Goal: Task Accomplishment & Management: Use online tool/utility

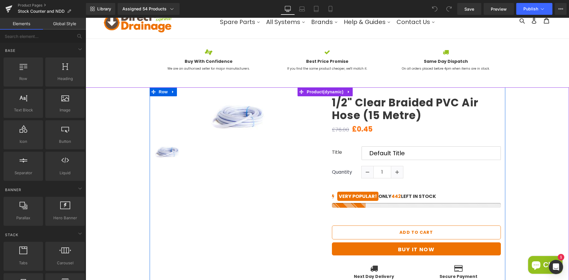
scroll to position [59, 0]
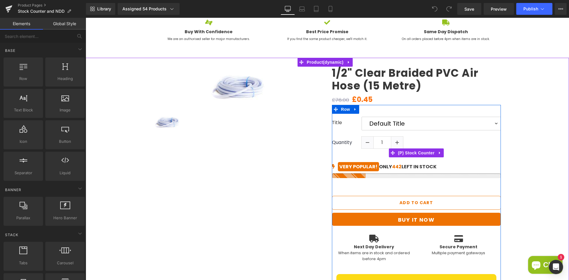
click at [395, 175] on div at bounding box center [416, 175] width 169 height 5
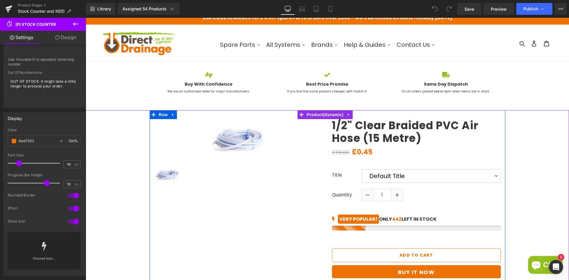
scroll to position [0, 0]
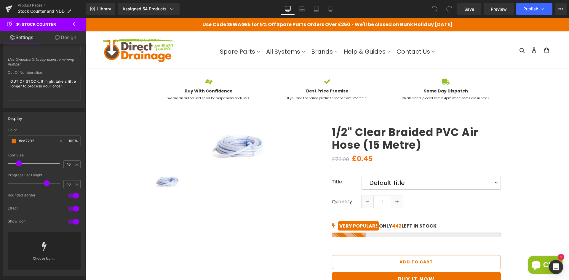
click at [76, 25] on icon at bounding box center [75, 23] width 7 height 7
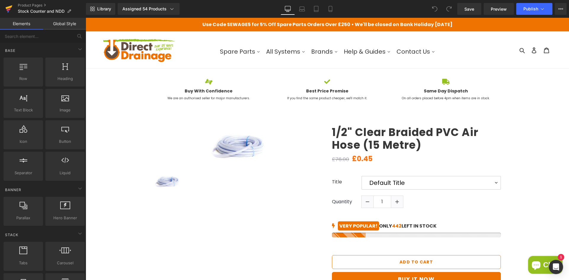
click at [10, 8] on icon at bounding box center [9, 7] width 7 height 4
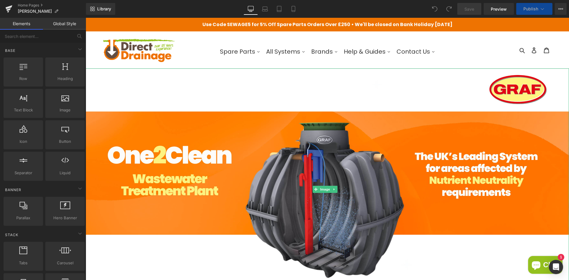
click at [201, 142] on img at bounding box center [328, 190] width 484 height 242
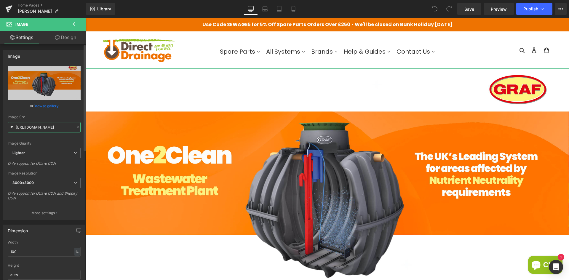
click at [42, 128] on input "[URL][DOMAIN_NAME]" at bounding box center [44, 127] width 73 height 10
click at [42, 153] on span "Lighter" at bounding box center [44, 153] width 73 height 10
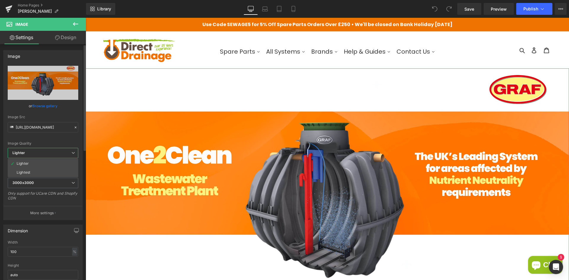
click at [42, 153] on span "Lighter" at bounding box center [43, 153] width 71 height 10
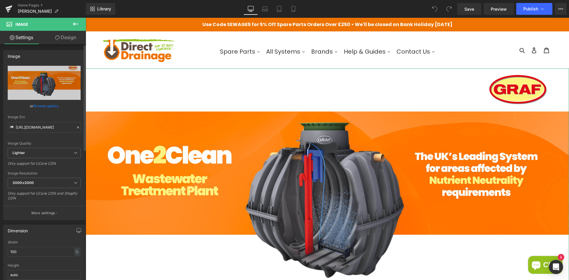
click at [58, 139] on div "Image Quality Lighter Lightest Lighter Lighter Lightest Only support for UCare …" at bounding box center [44, 107] width 73 height 82
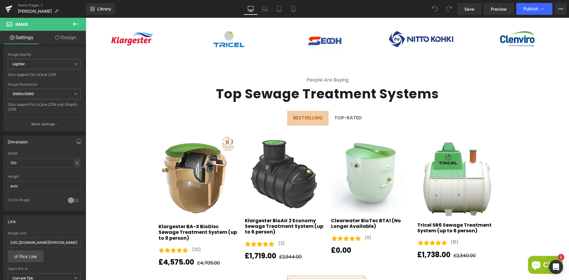
scroll to position [563, 0]
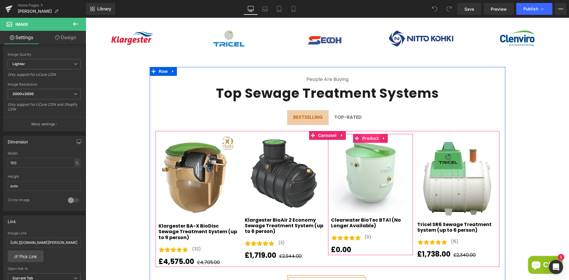
click at [370, 136] on span "Product" at bounding box center [370, 138] width 19 height 9
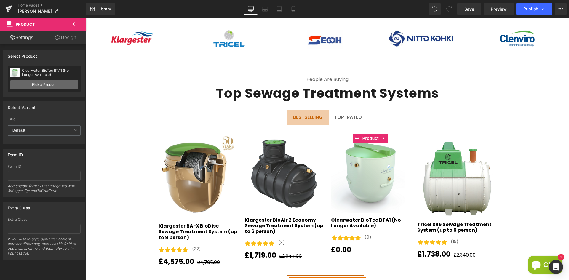
click at [54, 85] on link "Pick a Product" at bounding box center [44, 84] width 68 height 9
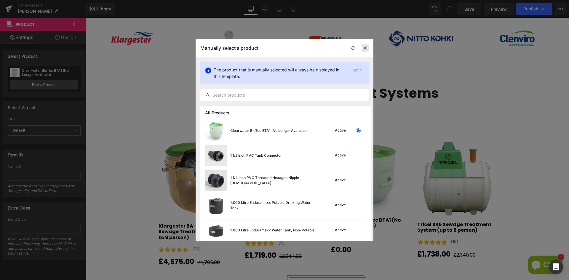
drag, startPoint x: 307, startPoint y: 48, endPoint x: 365, endPoint y: 49, distance: 58.1
click at [365, 49] on div "Manually select a product" at bounding box center [285, 48] width 178 height 18
click at [268, 95] on input "text" at bounding box center [285, 95] width 168 height 7
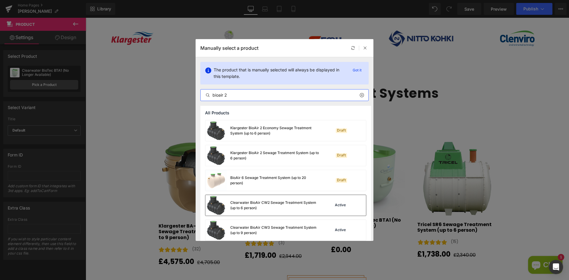
type input "bioair 2"
click at [260, 203] on div "Clearwater BioAir CW2 Sewage Treatment System (up to 6 person)" at bounding box center [274, 205] width 89 height 11
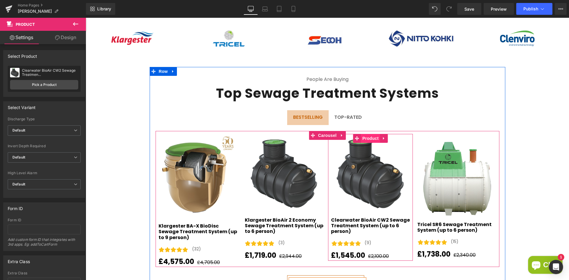
click at [375, 136] on span "Product" at bounding box center [370, 138] width 19 height 9
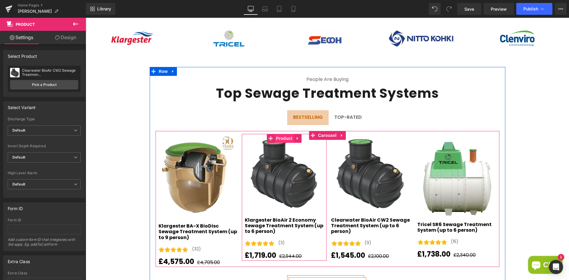
click at [287, 136] on span "Product" at bounding box center [284, 138] width 19 height 9
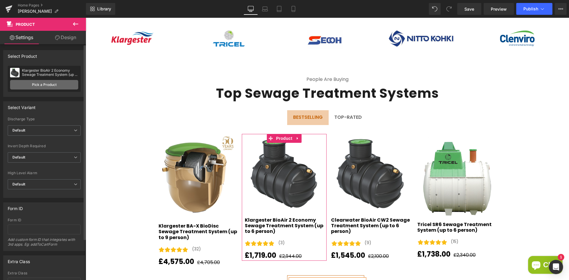
click at [53, 82] on link "Pick a Product" at bounding box center [44, 84] width 68 height 9
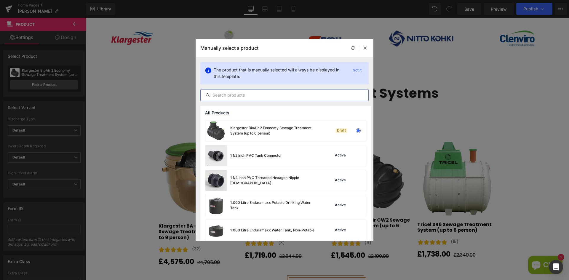
click at [246, 96] on input "text" at bounding box center [285, 95] width 168 height 7
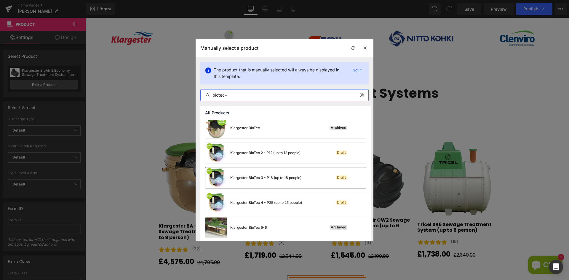
scroll to position [237, 0]
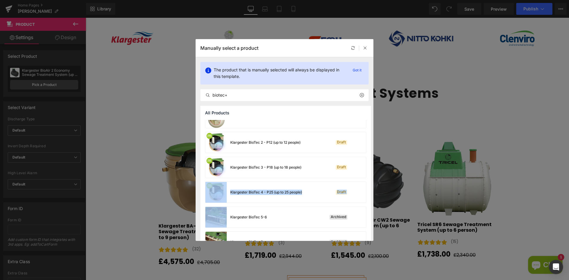
drag, startPoint x: 371, startPoint y: 179, endPoint x: 371, endPoint y: 186, distance: 6.8
click at [371, 186] on div "All Products Clearwater BioTec BTA1 (No Longer Available) Active Clearwater Bio…" at bounding box center [285, 173] width 178 height 135
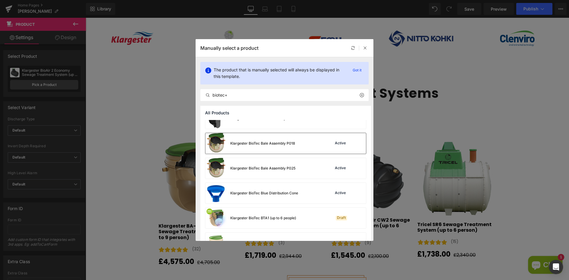
scroll to position [463, 0]
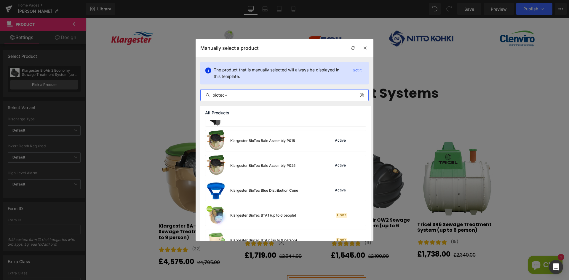
click at [225, 92] on input "biotec+" at bounding box center [285, 95] width 168 height 7
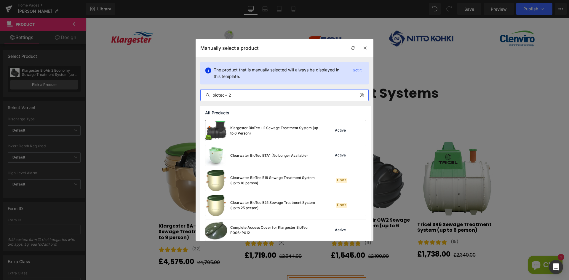
type input "biotec+ 2"
click at [257, 130] on div "Klargester BioTec+ 2 Sewage Treatment System (up to 6 Person)" at bounding box center [274, 130] width 89 height 11
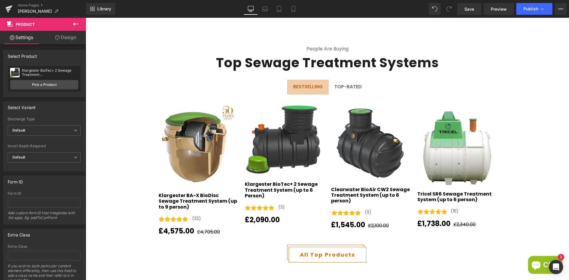
scroll to position [590, 0]
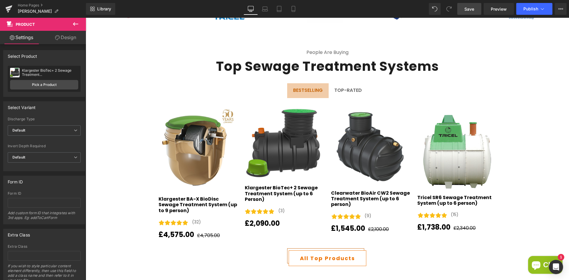
click at [468, 9] on span "Save" at bounding box center [470, 9] width 10 height 6
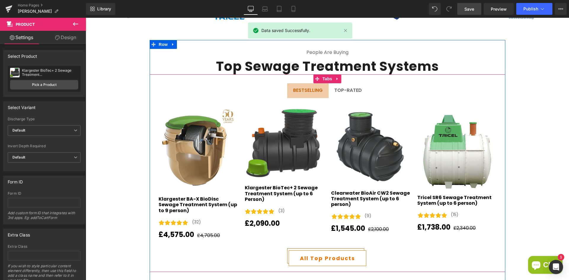
click at [86, 18] on div at bounding box center [86, 18] width 0 height 0
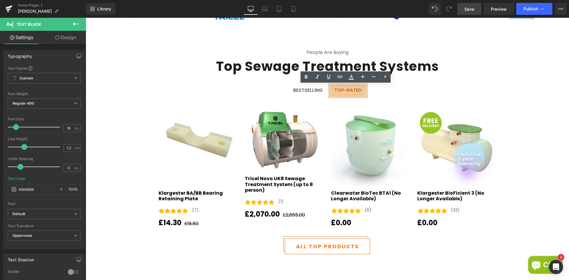
click at [311, 92] on span "BESTSELLING Text Block" at bounding box center [308, 90] width 42 height 15
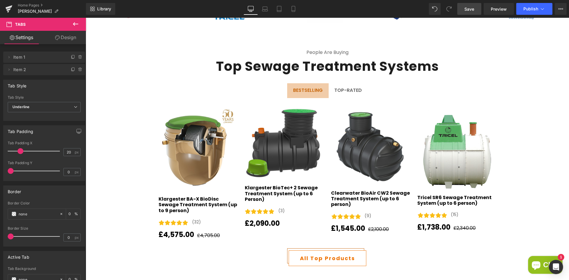
click at [335, 89] on div "Top-Rated Text Block" at bounding box center [349, 90] width 28 height 6
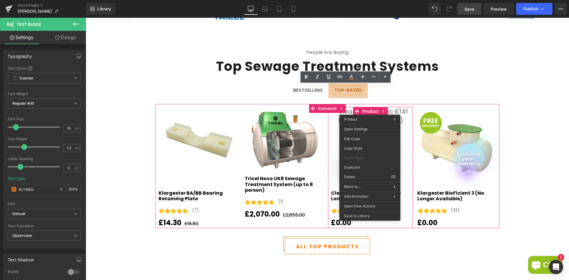
click at [370, 109] on div "Sale Off (P) Image Clearwater BioTec BTA1 (No Longer Available) (P) Title Icon …" at bounding box center [370, 167] width 85 height 121
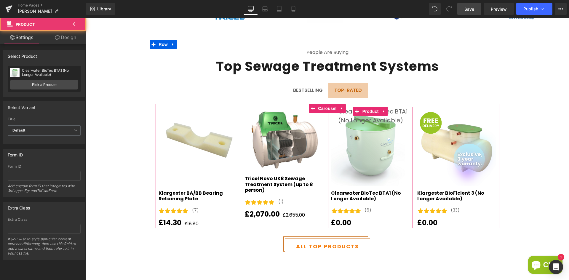
click at [370, 109] on span "Product" at bounding box center [370, 111] width 19 height 9
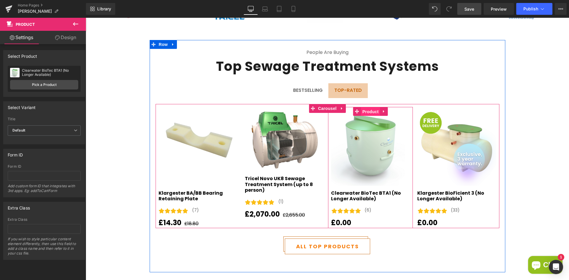
click at [370, 110] on span "Product" at bounding box center [370, 111] width 19 height 9
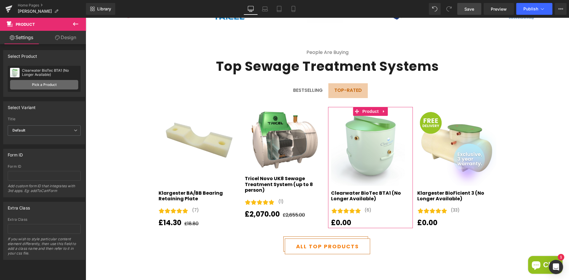
click at [25, 87] on link "Pick a Product" at bounding box center [44, 84] width 68 height 9
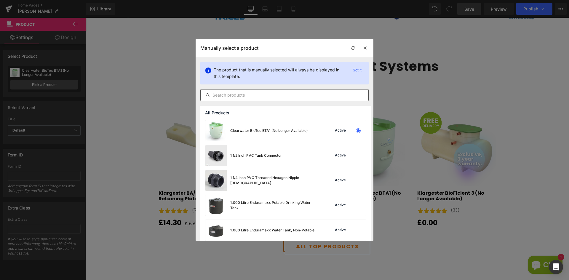
click at [340, 94] on input "text" at bounding box center [285, 95] width 168 height 7
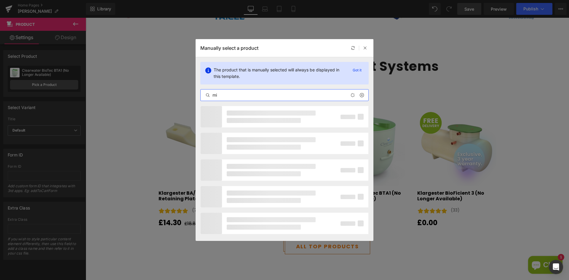
type input "m"
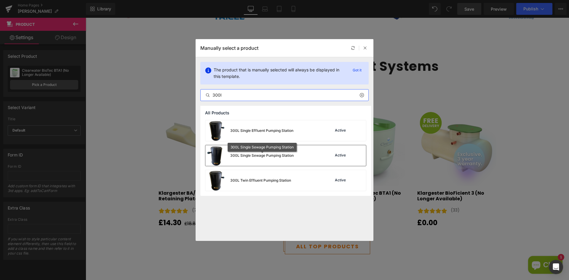
type input "300l"
click at [257, 156] on div "300L Single Sewage Pumping Station" at bounding box center [261, 155] width 63 height 5
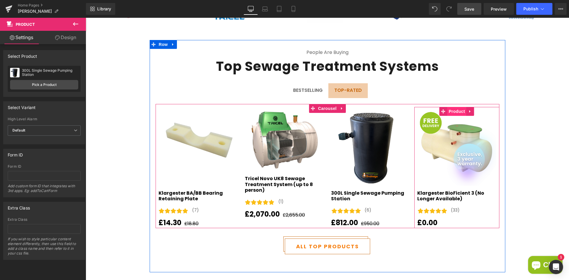
click at [455, 108] on span "Product" at bounding box center [457, 111] width 19 height 9
click at [448, 109] on span "Product" at bounding box center [457, 111] width 19 height 9
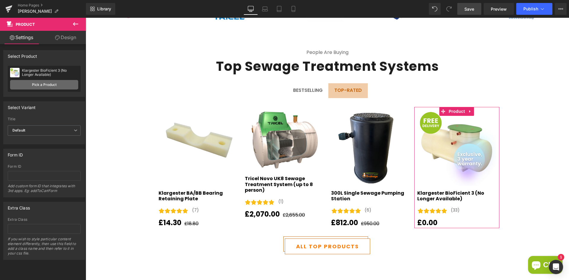
click at [27, 87] on link "Pick a Product" at bounding box center [44, 84] width 68 height 9
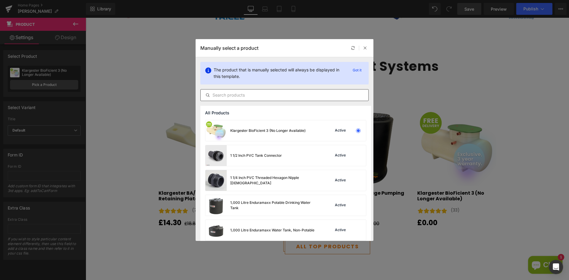
click at [238, 94] on input "text" at bounding box center [285, 95] width 168 height 7
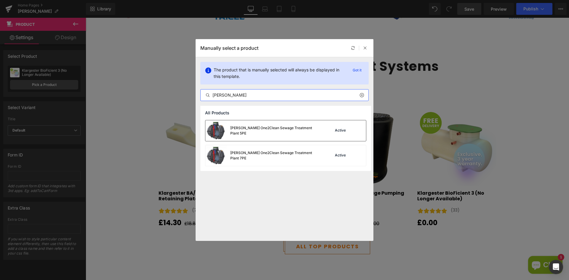
type input "[PERSON_NAME]"
click at [270, 135] on div "[PERSON_NAME] One2Clean Sewage Treatment Plant 5PE" at bounding box center [263, 130] width 114 height 21
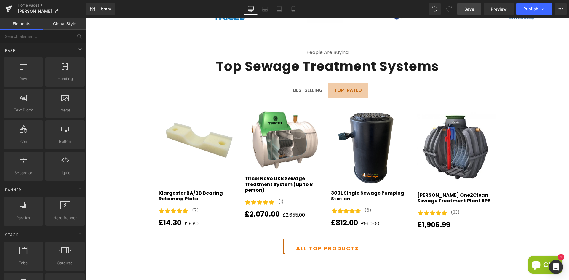
scroll to position [620, 0]
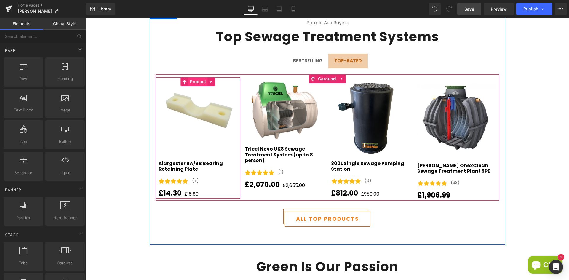
click at [189, 77] on span "Product" at bounding box center [197, 81] width 19 height 9
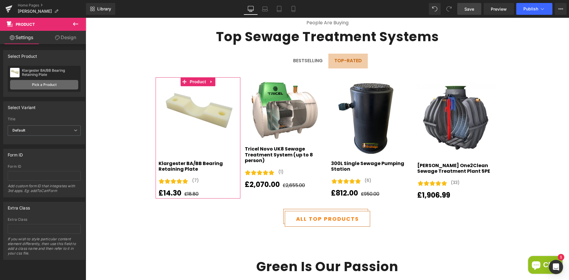
click at [58, 83] on link "Pick a Product" at bounding box center [44, 84] width 68 height 9
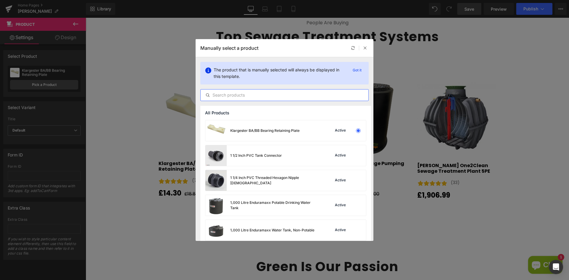
click at [221, 95] on input "text" at bounding box center [285, 95] width 168 height 7
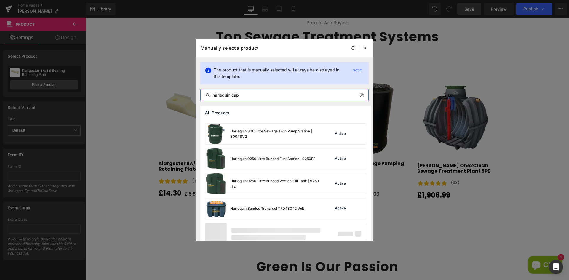
scroll to position [902, 0]
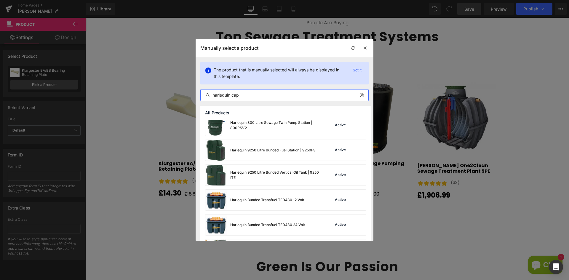
click at [248, 96] on input "harlequin cap" at bounding box center [285, 95] width 168 height 7
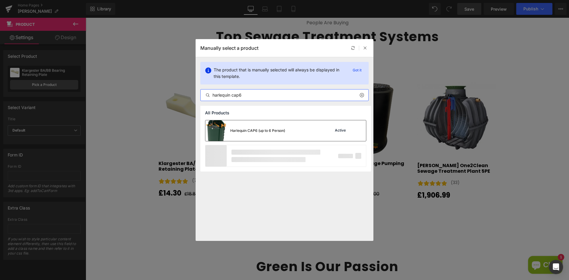
type input "harlequin cap6"
click at [247, 128] on div "Harlequin CAP6 (up to 6 Person)" at bounding box center [246, 130] width 80 height 21
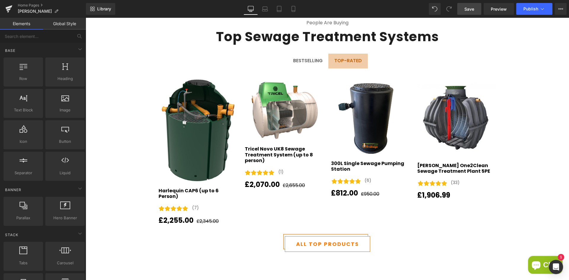
click at [467, 10] on span "Save" at bounding box center [470, 9] width 10 height 6
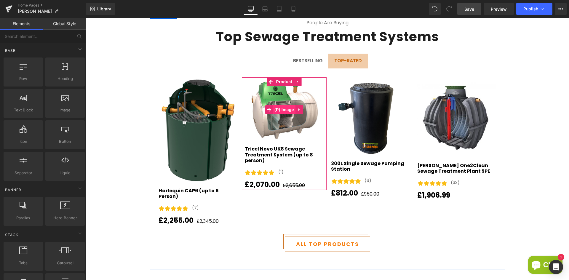
scroll to position [590, 0]
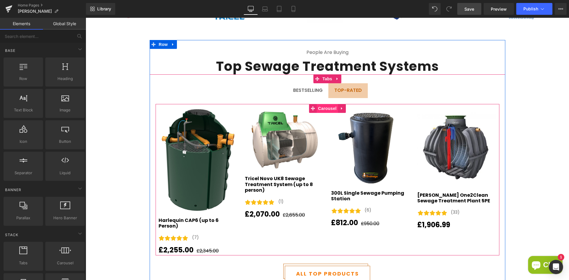
click at [320, 107] on span "Carousel" at bounding box center [327, 108] width 21 height 9
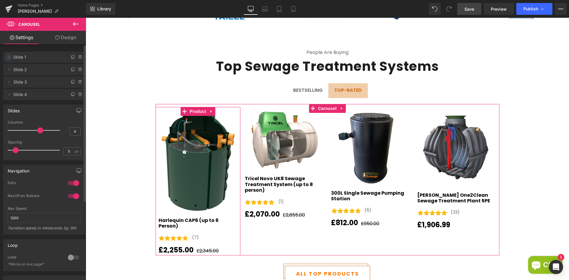
click at [9, 57] on icon at bounding box center [9, 57] width 5 height 5
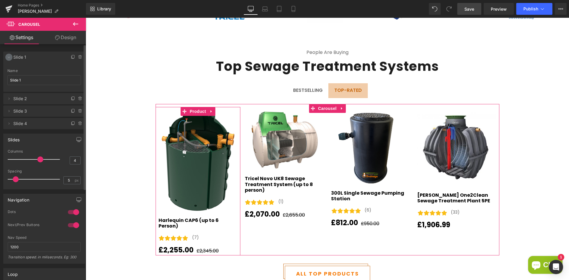
click at [9, 57] on icon at bounding box center [9, 57] width 5 height 5
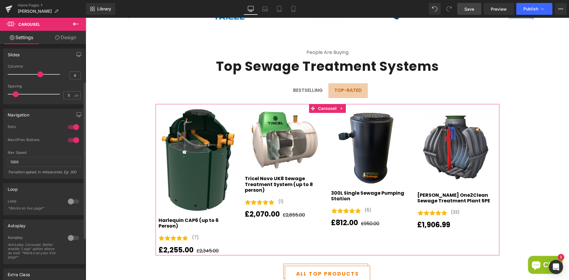
scroll to position [59, 0]
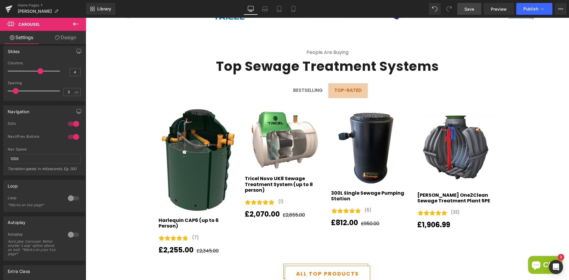
click at [470, 9] on span "Save" at bounding box center [470, 9] width 10 height 6
click at [535, 9] on span "Publish" at bounding box center [531, 9] width 15 height 5
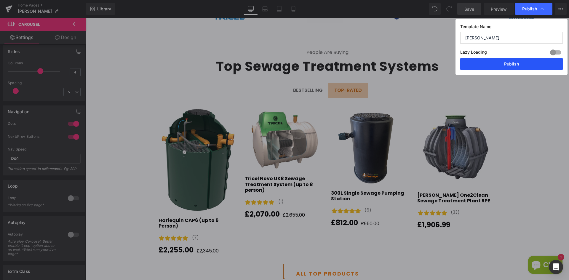
click at [509, 65] on button "Publish" at bounding box center [512, 64] width 103 height 12
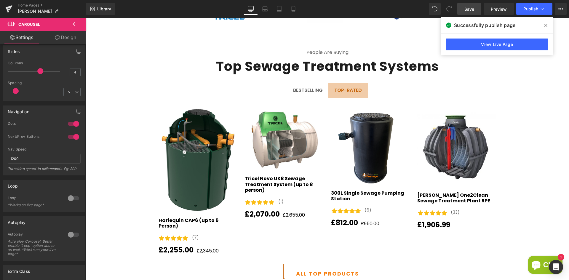
click at [546, 24] on icon at bounding box center [546, 25] width 3 height 5
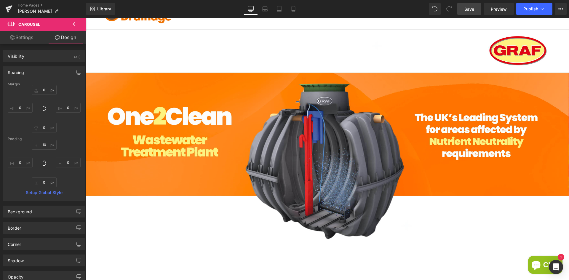
scroll to position [0, 0]
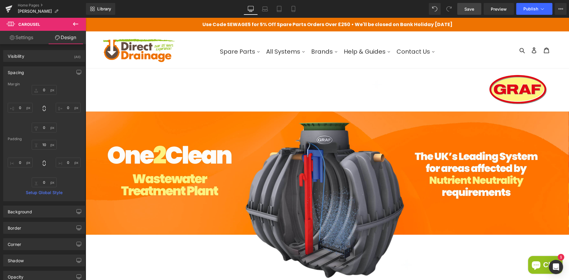
drag, startPoint x: 569, startPoint y: 76, endPoint x: 644, endPoint y: 35, distance: 85.1
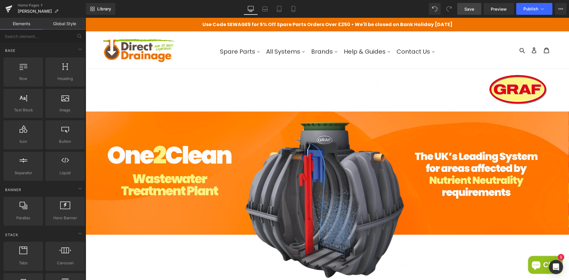
click at [128, 42] on img at bounding box center [139, 50] width 74 height 28
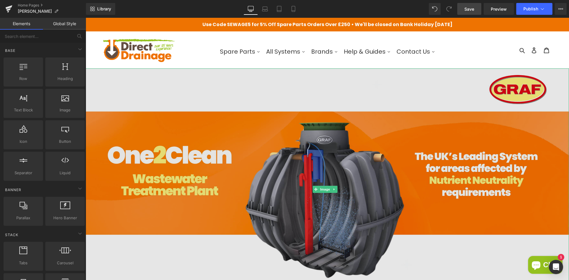
click at [298, 149] on img at bounding box center [328, 190] width 484 height 242
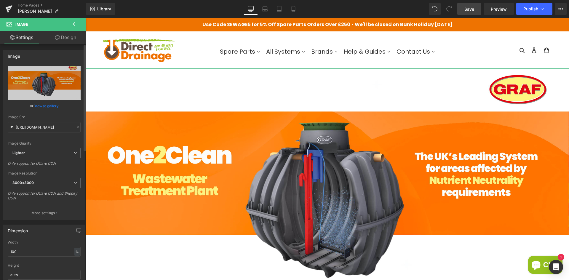
click at [40, 104] on link "Browse gallery" at bounding box center [46, 106] width 25 height 10
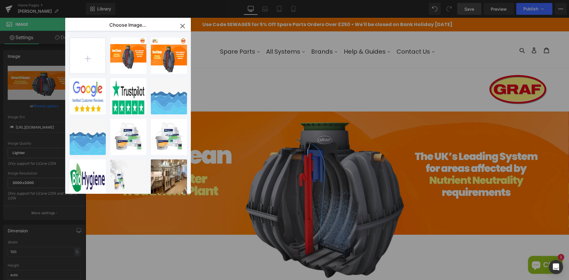
click at [181, 25] on icon "button" at bounding box center [182, 25] width 9 height 9
